Goal: Information Seeking & Learning: Find specific page/section

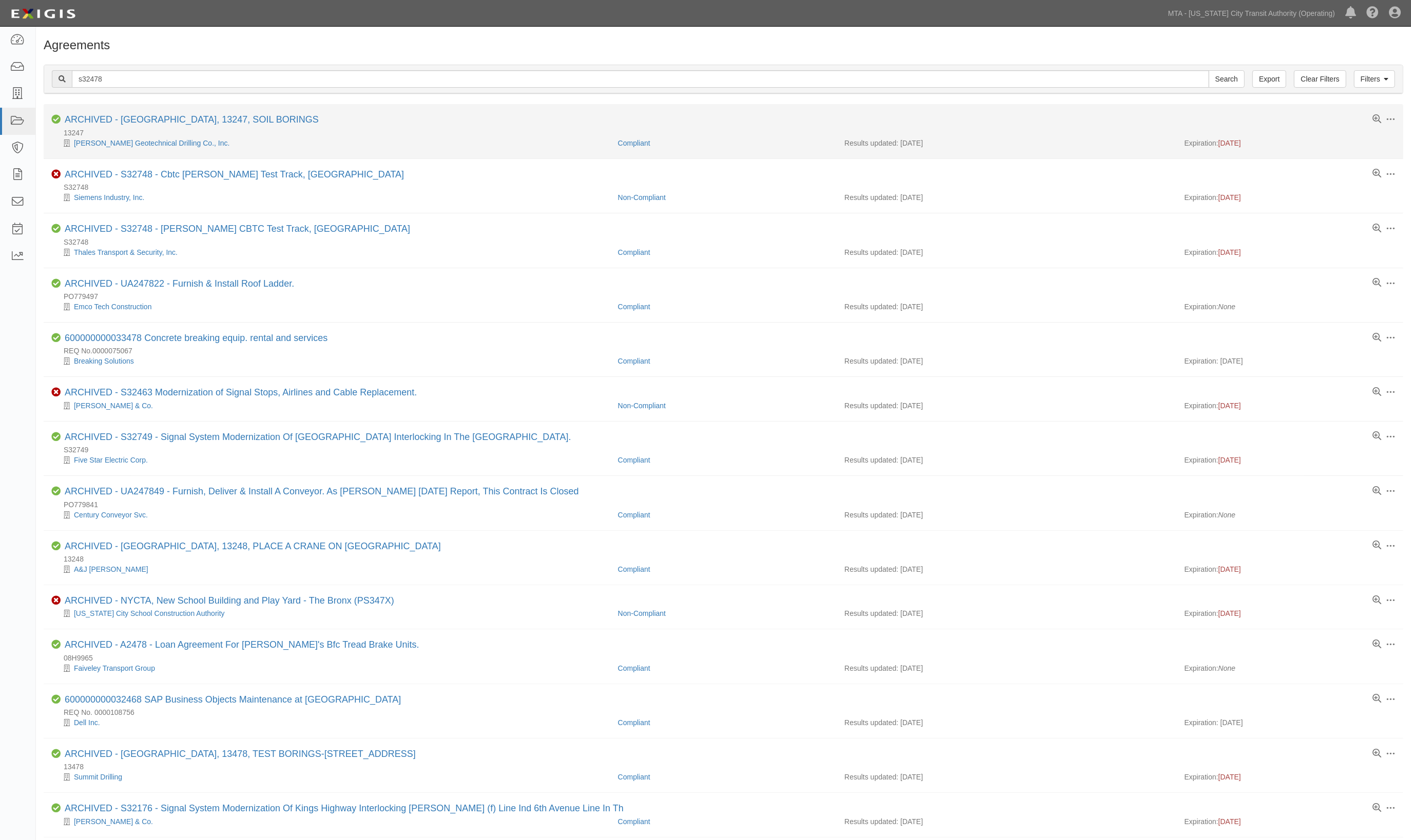
drag, startPoint x: 479, startPoint y: 145, endPoint x: 482, endPoint y: 116, distance: 29.2
click at [475, 137] on div "Toggle Agreement Dropdown Edit Log activity Add task Send message Unarchive Com…" at bounding box center [723, 132] width 1344 height 34
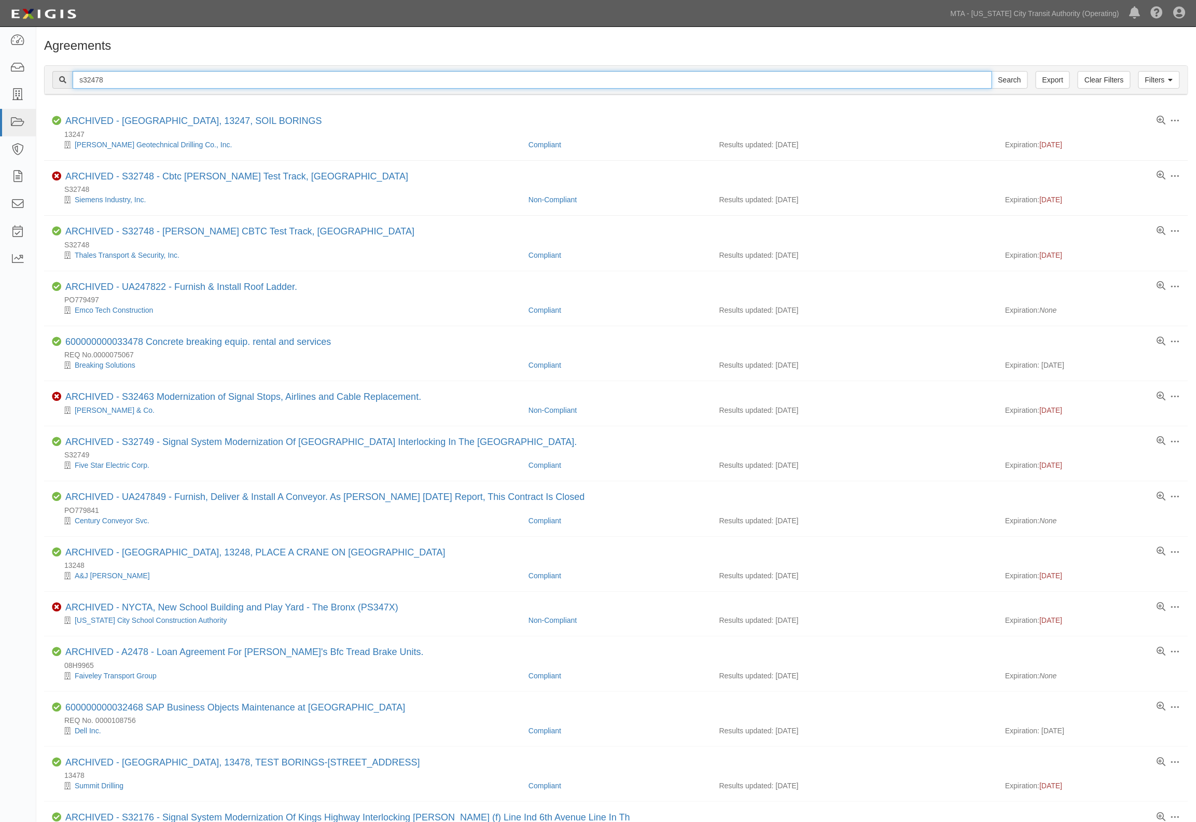
drag, startPoint x: 113, startPoint y: 81, endPoint x: 40, endPoint y: 76, distance: 73.3
click at [40, 76] on div "Filters Clear Filters Export s32478 Search Filters Compliance Status Compliant …" at bounding box center [616, 82] width 1160 height 48
type input "a37369"
click at [992, 71] on input "Search" at bounding box center [1010, 80] width 36 height 18
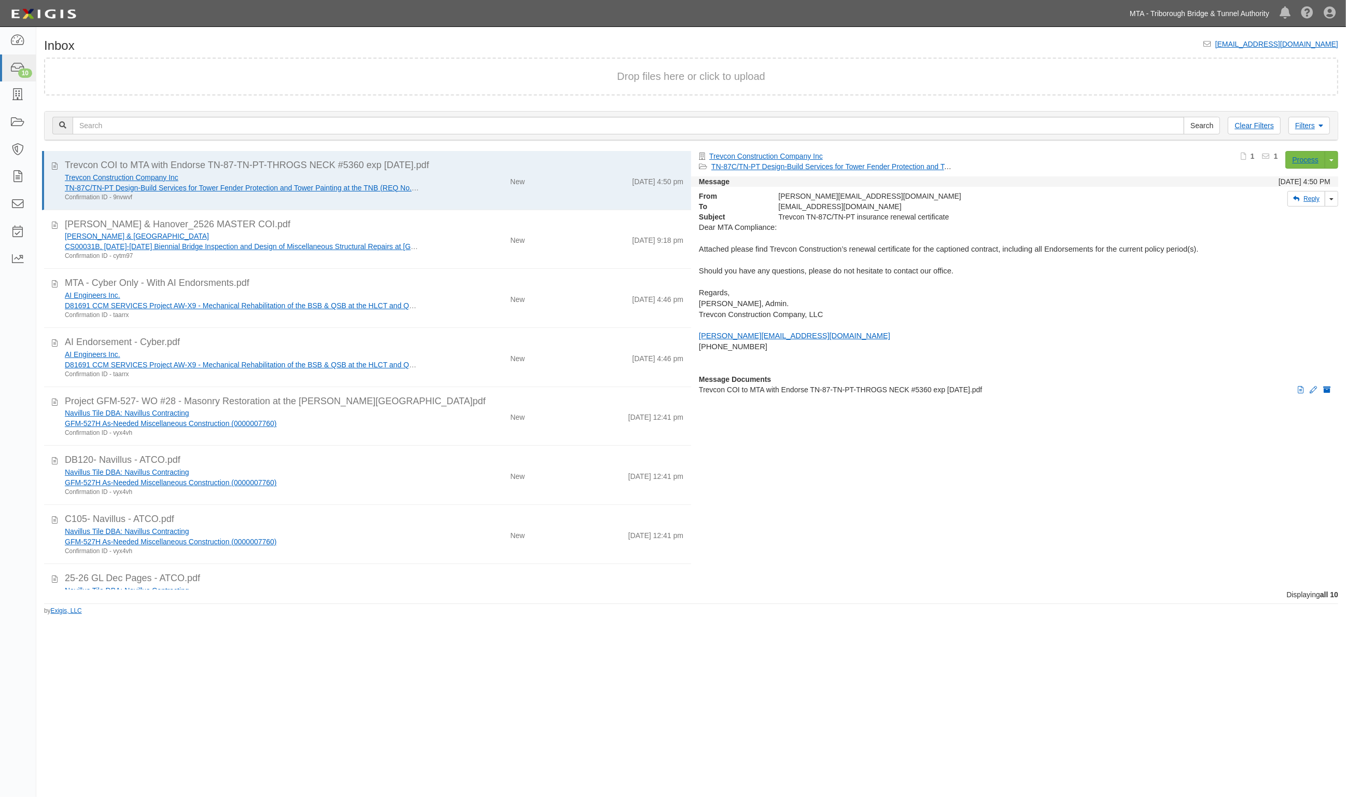
click at [1176, 16] on link "MTA - Triborough Bridge & Tunnel Authority" at bounding box center [1200, 13] width 150 height 21
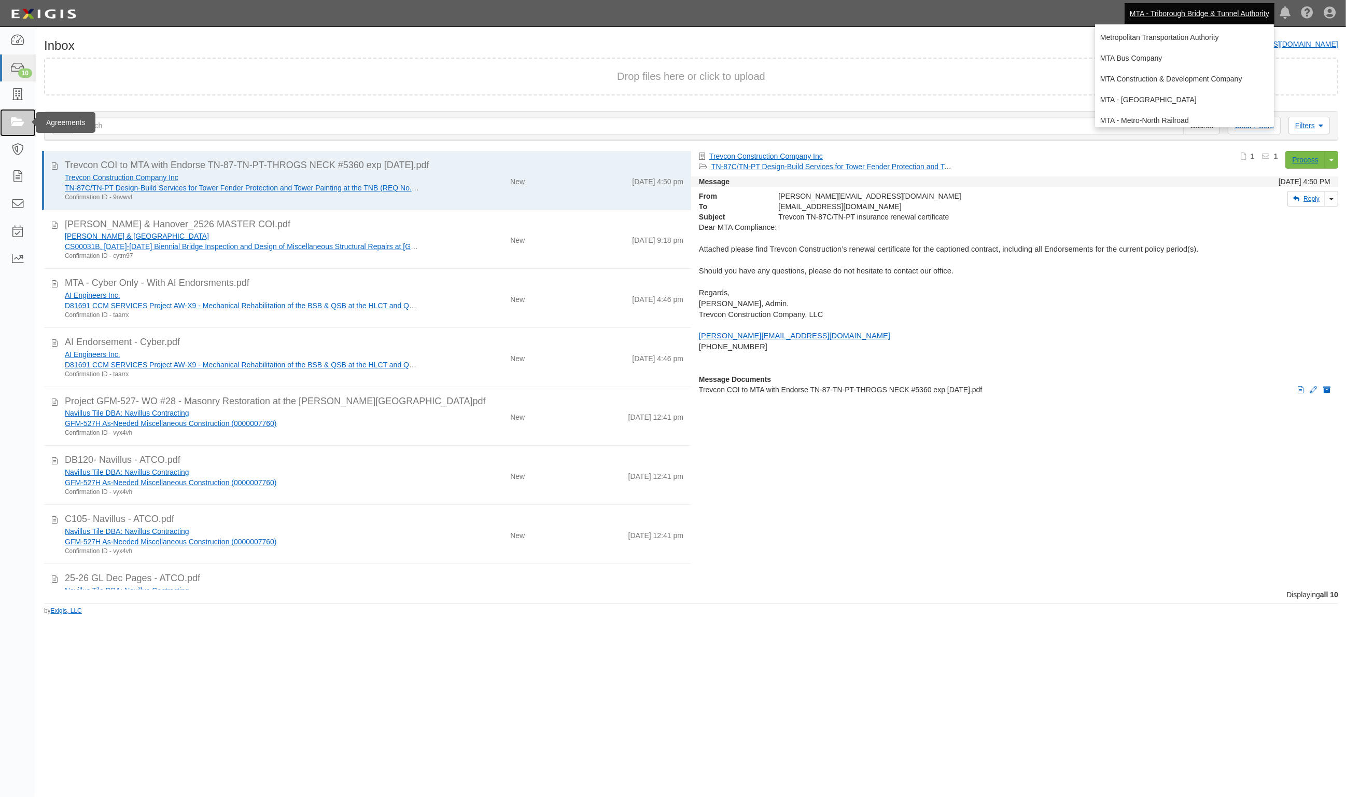
click at [17, 121] on icon at bounding box center [17, 123] width 15 height 12
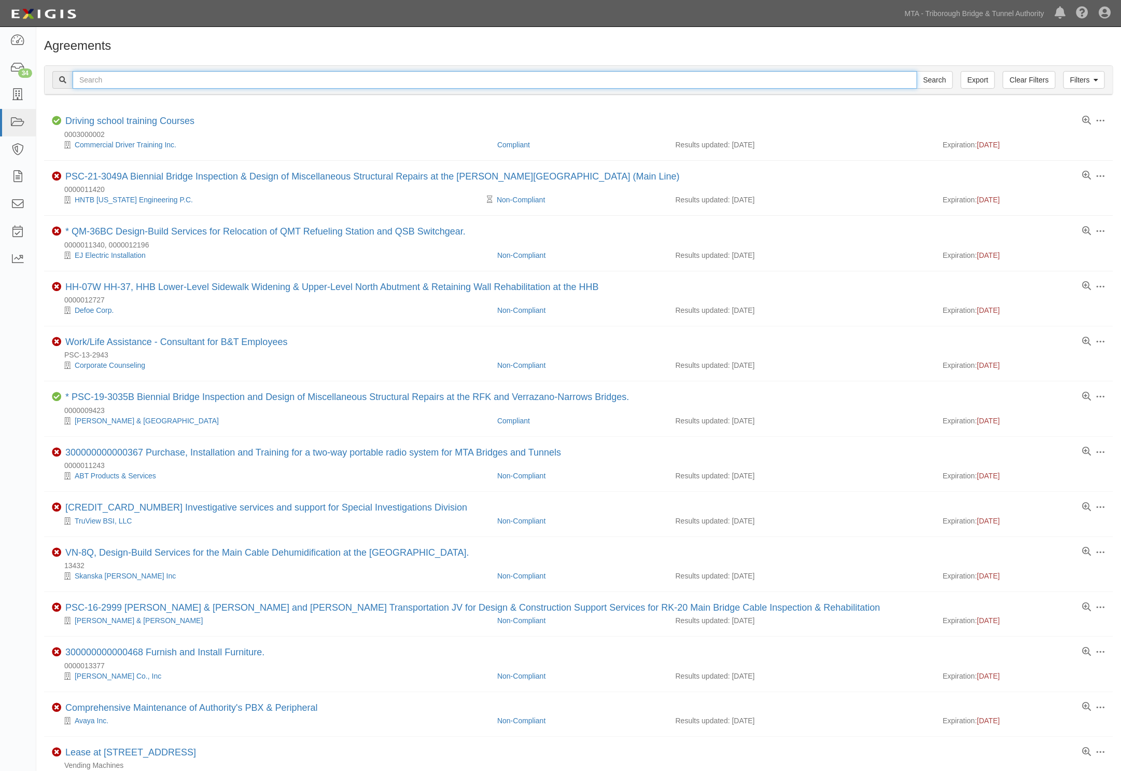
click at [113, 74] on input "text" at bounding box center [495, 80] width 845 height 18
type input "81608"
click at [917, 71] on input "Search" at bounding box center [935, 80] width 36 height 18
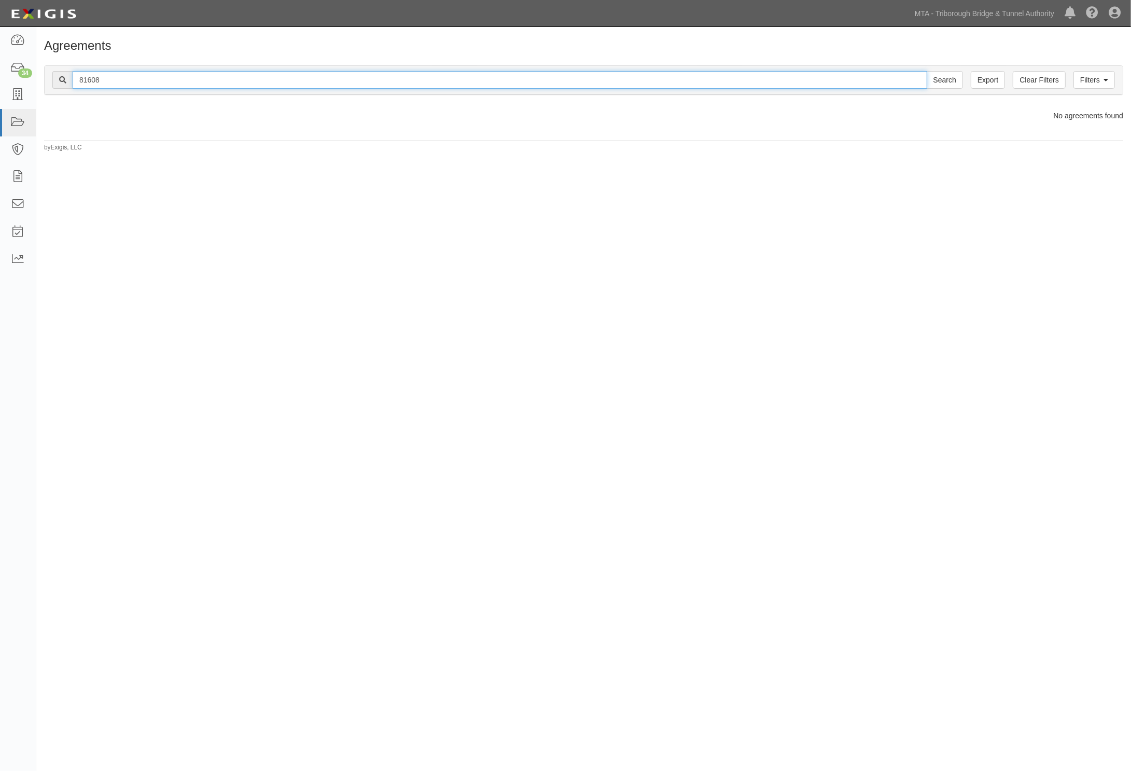
click at [79, 81] on input "81608" at bounding box center [500, 80] width 855 height 18
type input "d81608"
click at [927, 71] on input "Search" at bounding box center [945, 80] width 36 height 18
click at [177, 71] on input "d81608" at bounding box center [500, 80] width 855 height 18
drag, startPoint x: 139, startPoint y: 77, endPoint x: -147, endPoint y: 81, distance: 285.8
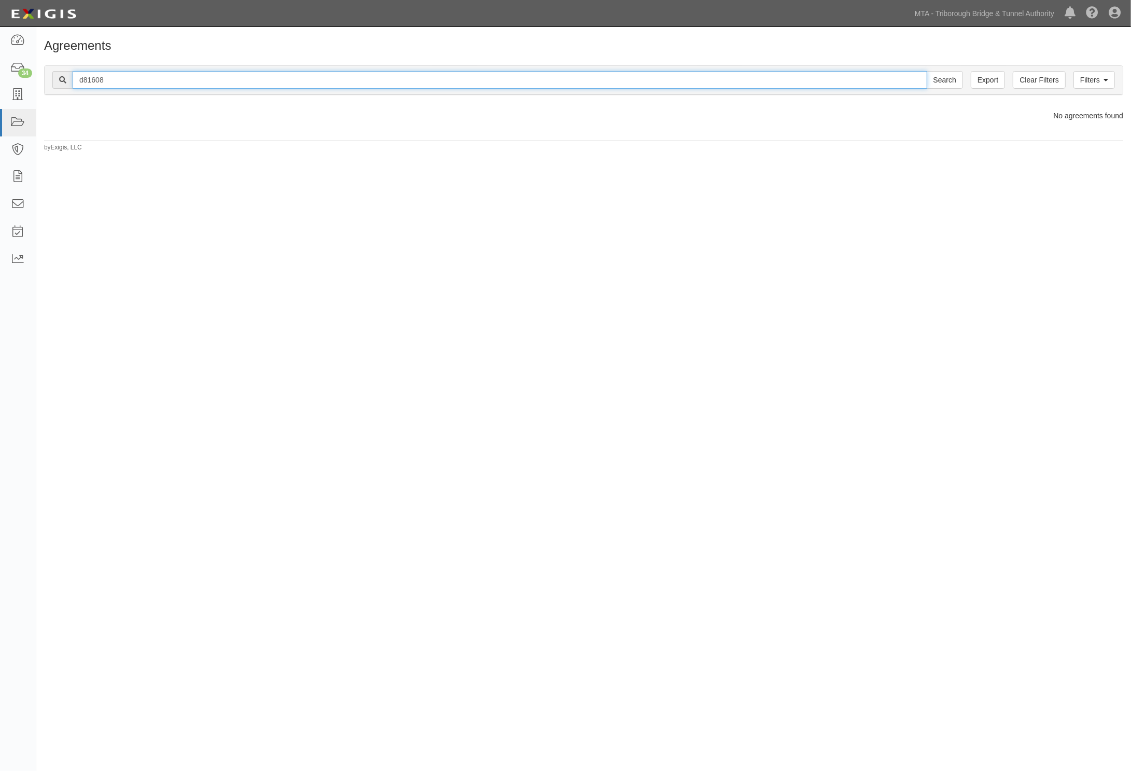
click at [0, 81] on html "Toggle navigation Dashboard 34 Inbox Parties Agreements Coverages Documents Mes…" at bounding box center [565, 362] width 1131 height 724
type input "d81691"
click at [927, 71] on input "Search" at bounding box center [945, 80] width 36 height 18
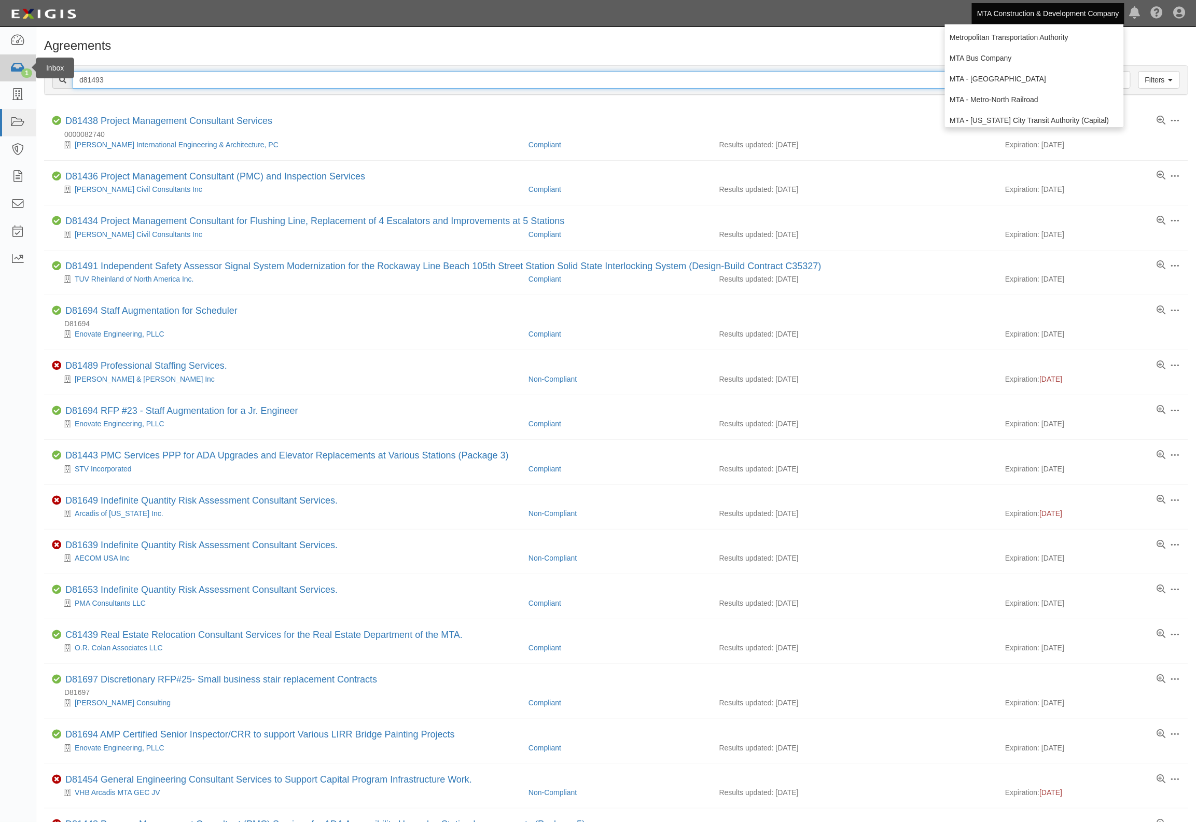
drag, startPoint x: 108, startPoint y: 81, endPoint x: 32, endPoint y: 79, distance: 76.3
click at [32, 79] on body "Toggle navigation Dashboard 1 Inbox Parties Agreements Coverages Documents Mess…" at bounding box center [598, 517] width 1196 height 1034
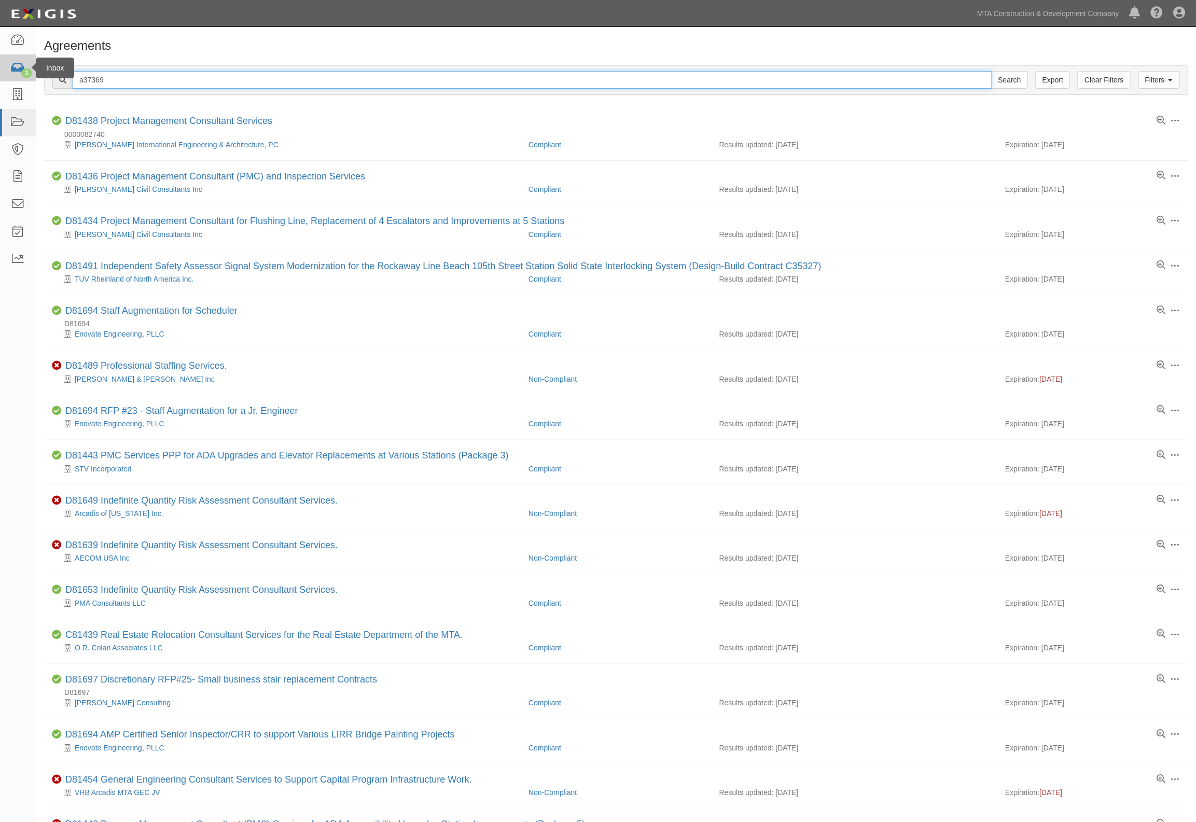
type input "a37369"
click at [992, 71] on input "Search" at bounding box center [1010, 80] width 36 height 18
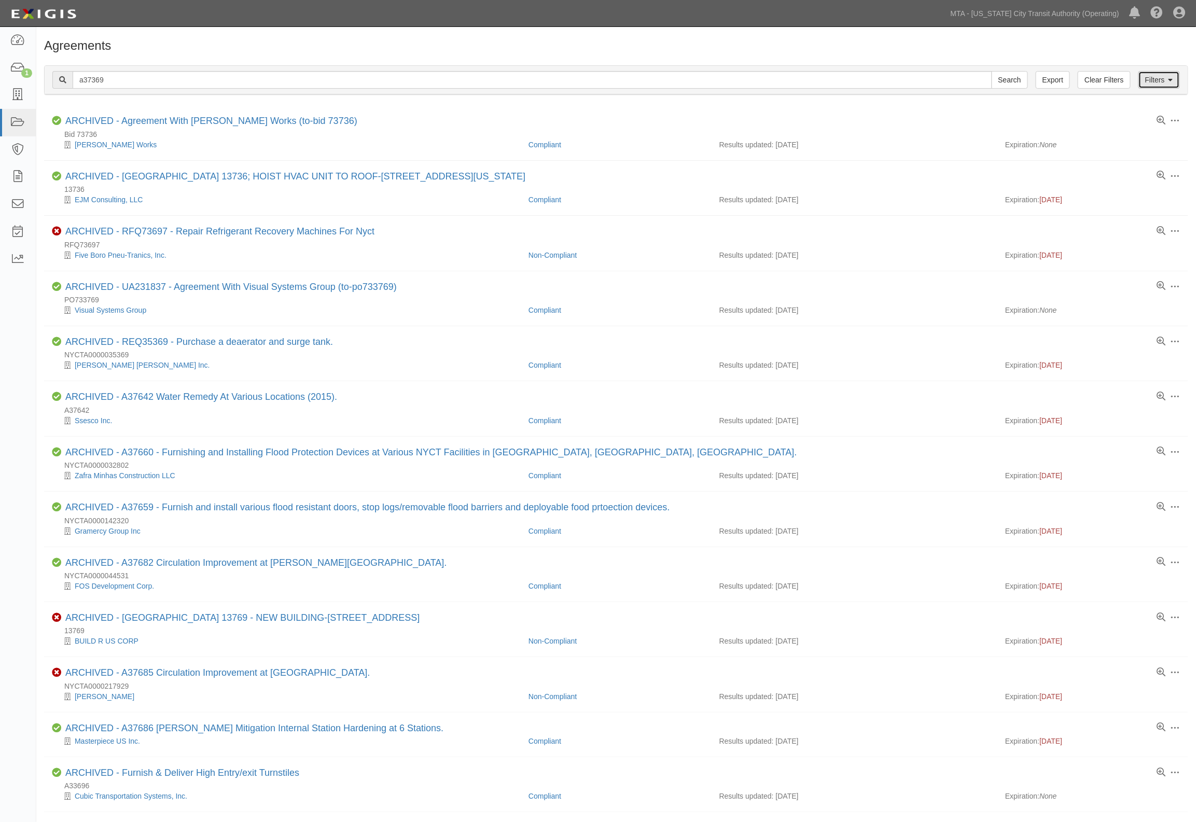
click at [1174, 84] on link "Filters" at bounding box center [1158, 80] width 41 height 18
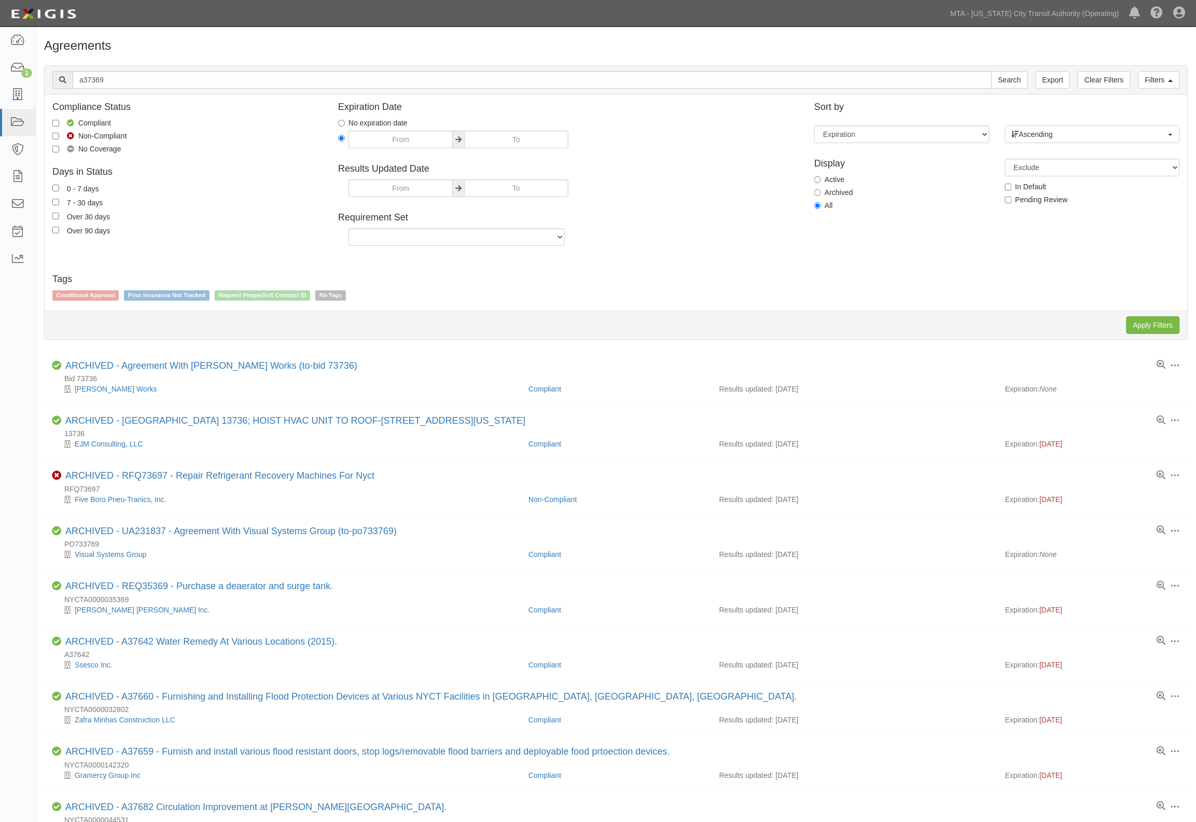
click at [826, 179] on label "Active" at bounding box center [829, 179] width 30 height 10
click at [821, 179] on input "Active" at bounding box center [817, 179] width 7 height 7
radio input "true"
click at [1148, 329] on input "Apply Filters" at bounding box center [1152, 325] width 53 height 18
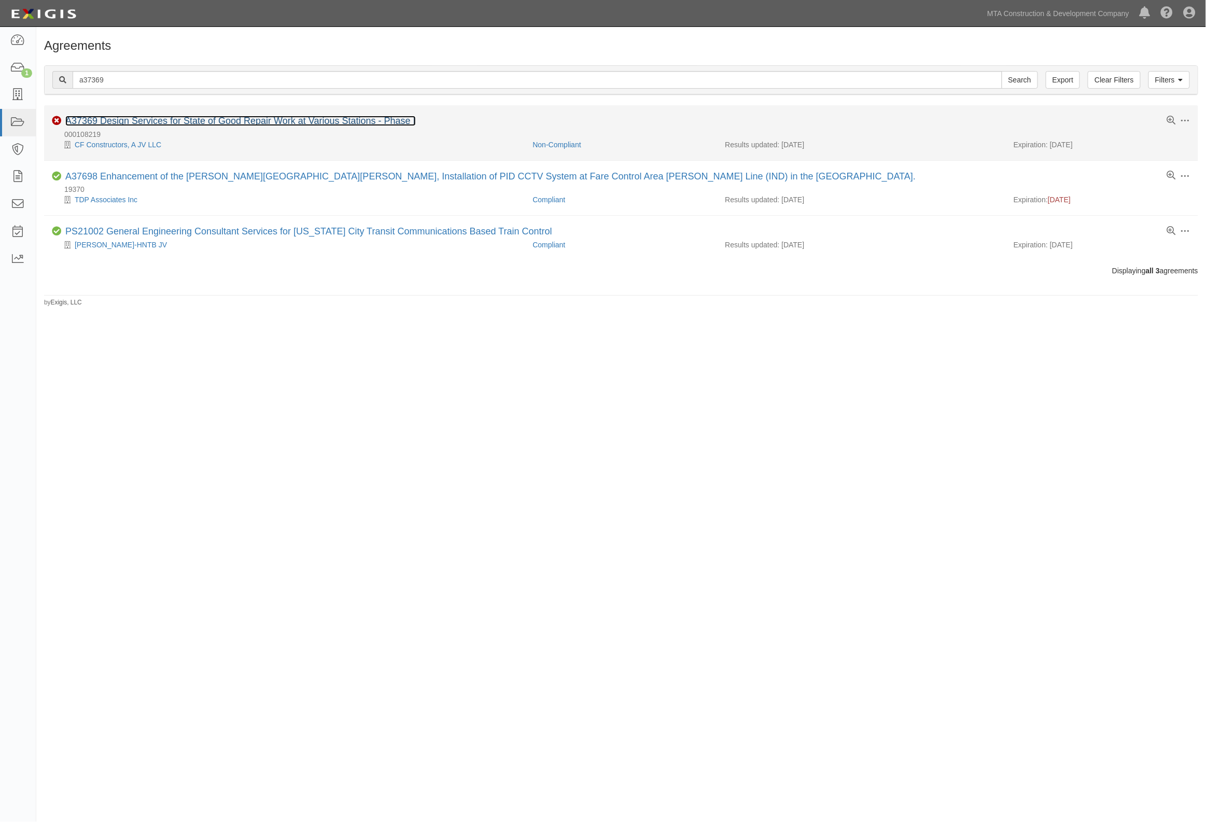
click at [195, 123] on link "A37369 Design Services for State of Good Repair Work at Various Stations - Phas…" at bounding box center [240, 121] width 351 height 10
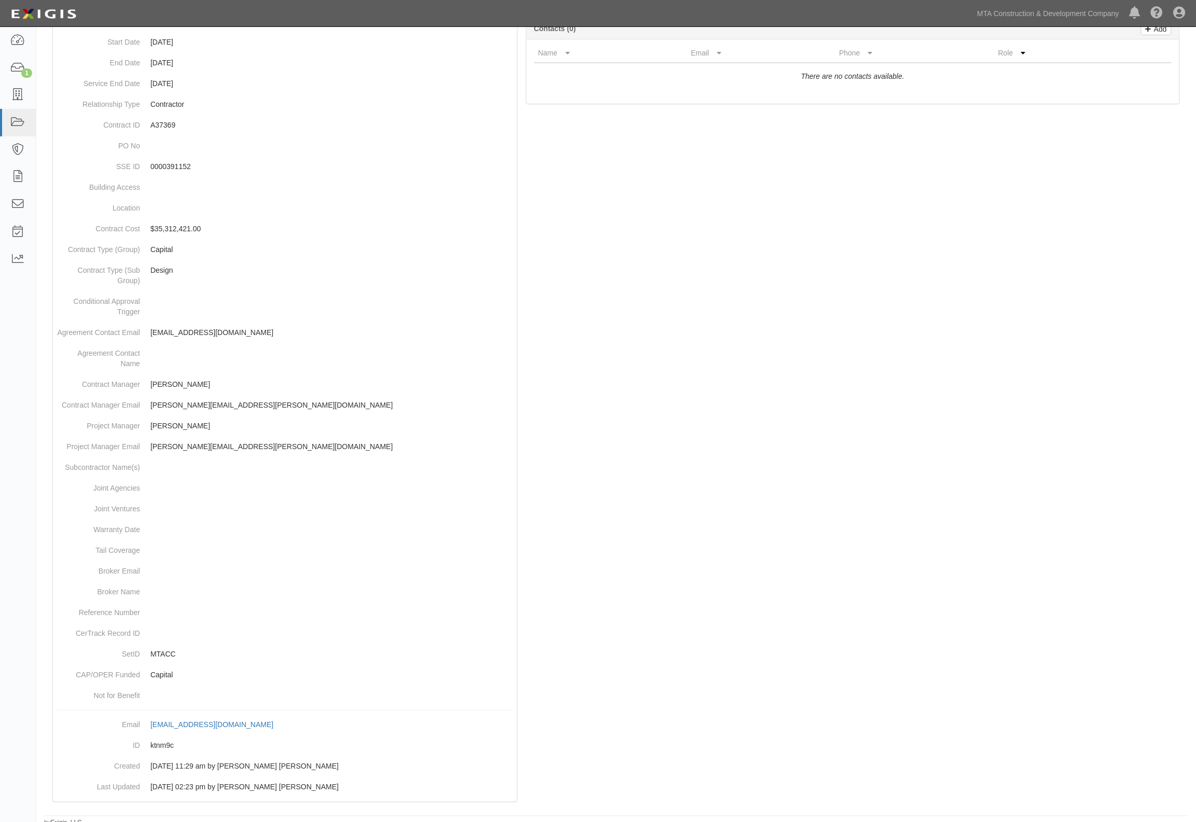
scroll to position [183, 0]
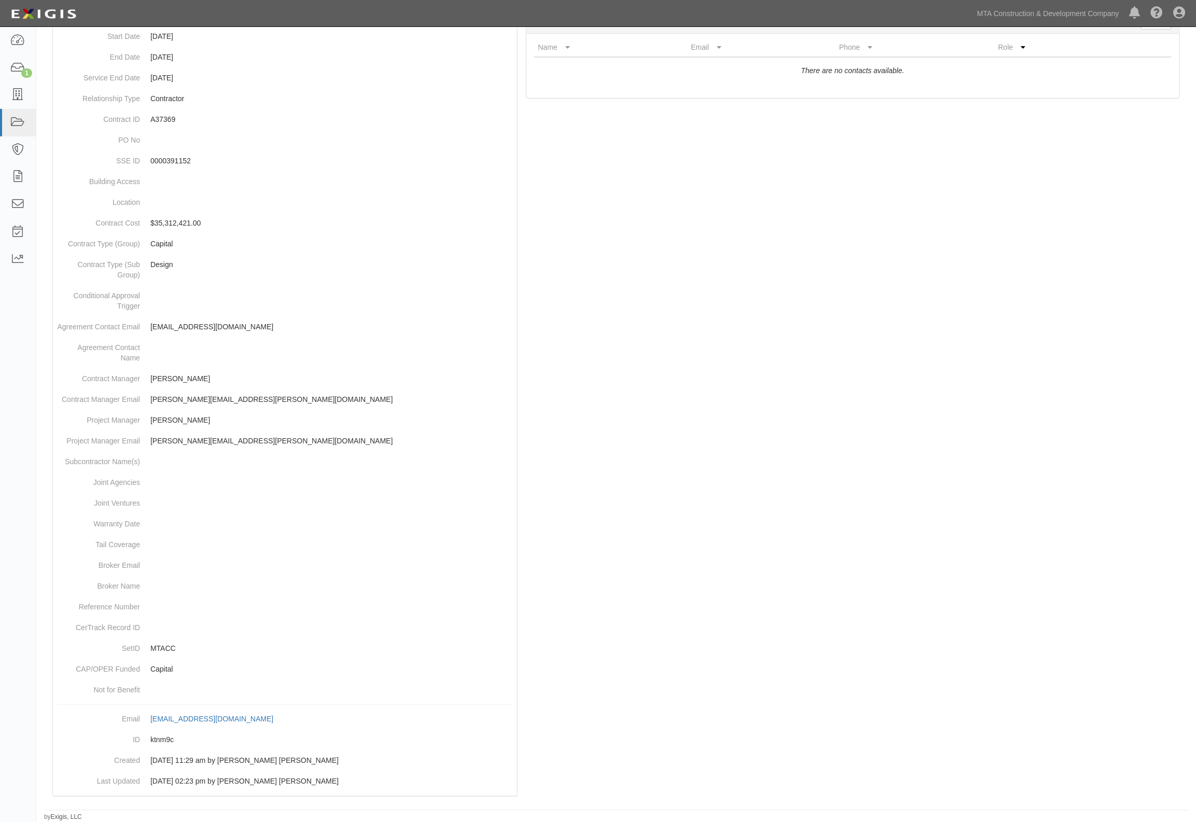
click at [1071, 497] on div at bounding box center [616, 380] width 1144 height 854
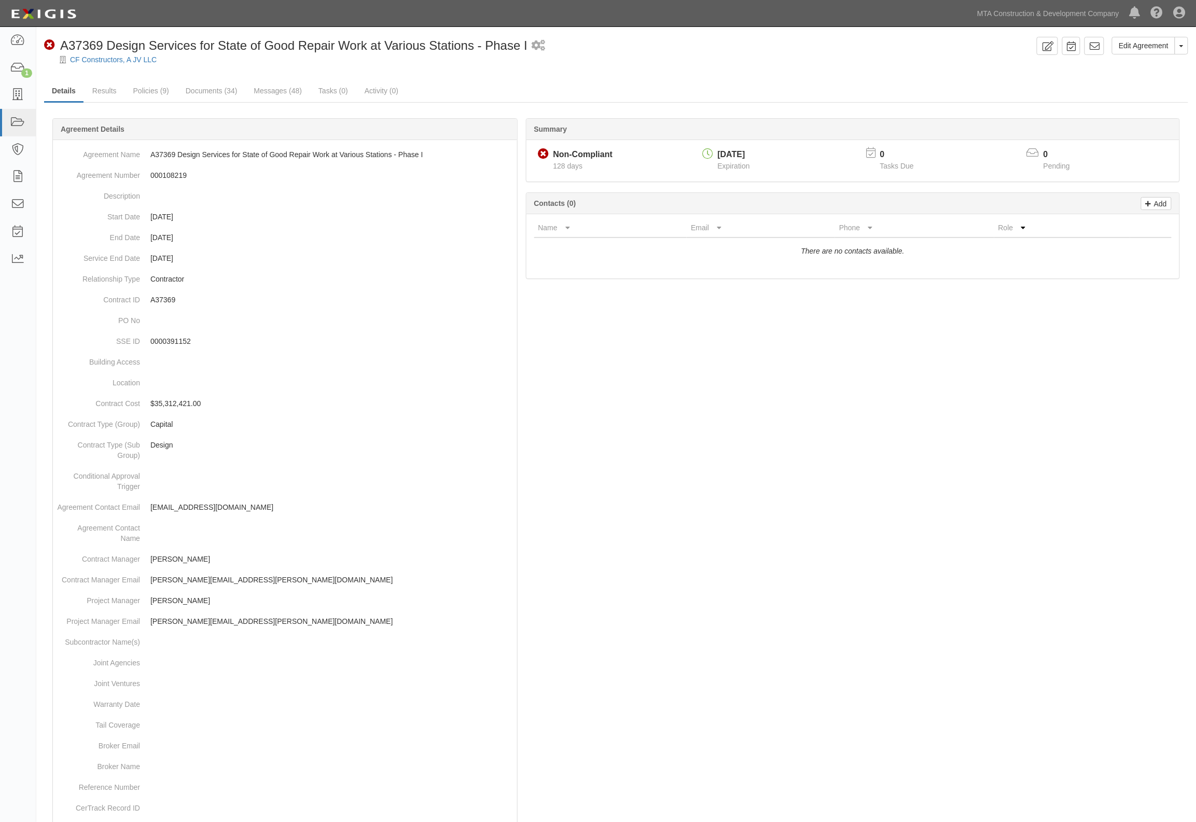
scroll to position [0, 0]
